Goal: Find specific page/section: Find specific page/section

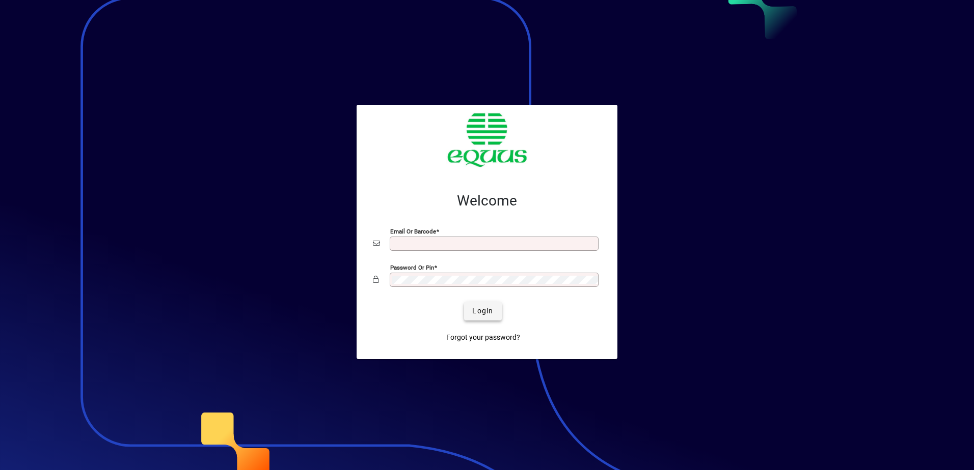
type input "**********"
click at [479, 312] on span "Login" at bounding box center [482, 311] width 21 height 11
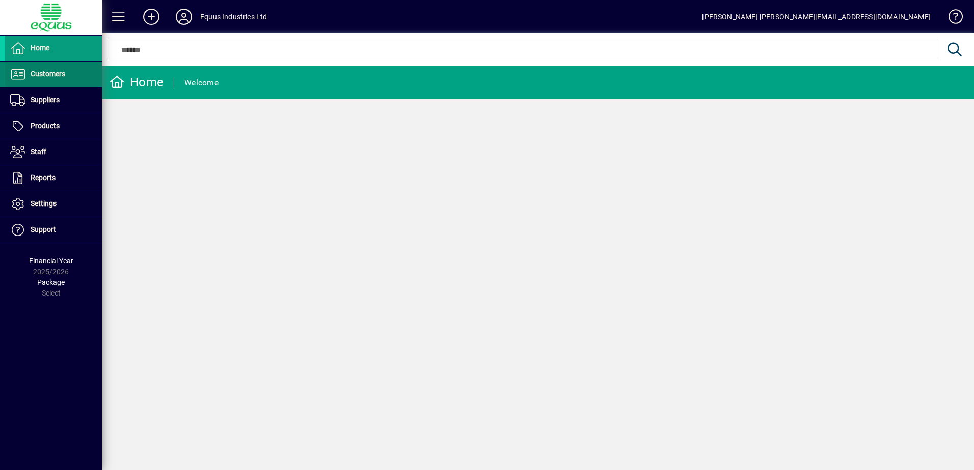
click at [56, 68] on span "Customers" at bounding box center [35, 74] width 60 height 12
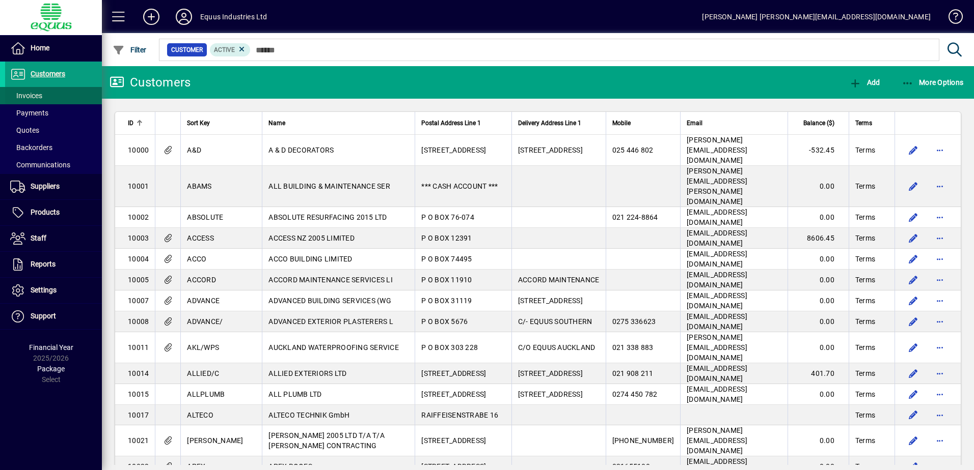
click at [54, 94] on span at bounding box center [53, 96] width 97 height 24
